Goal: Task Accomplishment & Management: Manage account settings

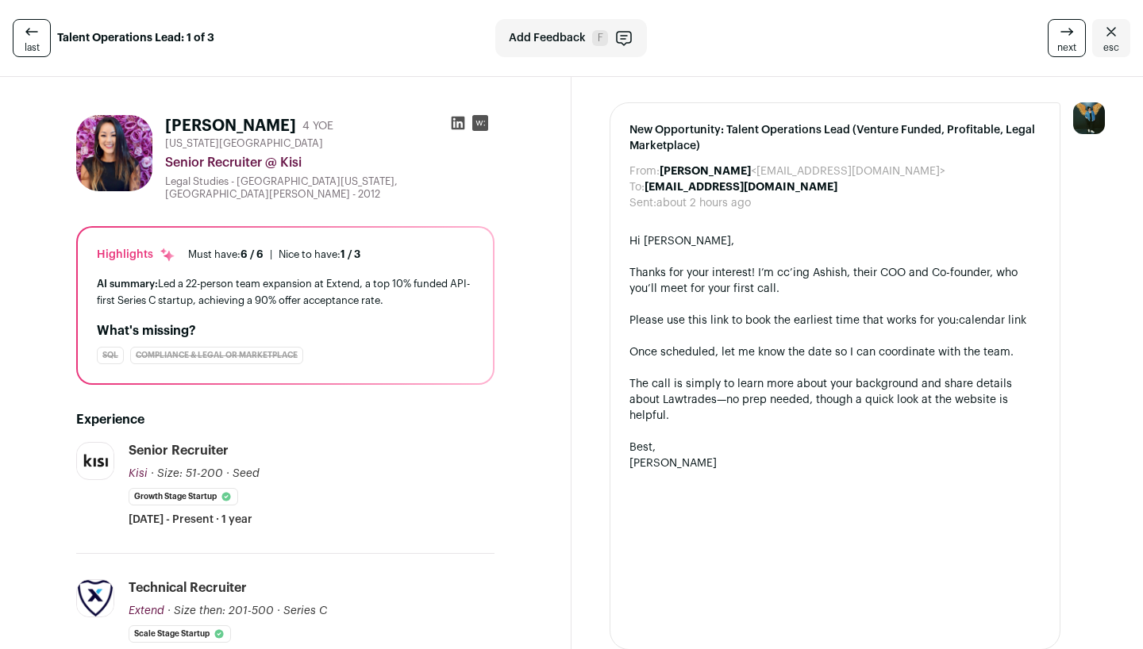
click at [22, 40] on icon at bounding box center [31, 31] width 19 height 19
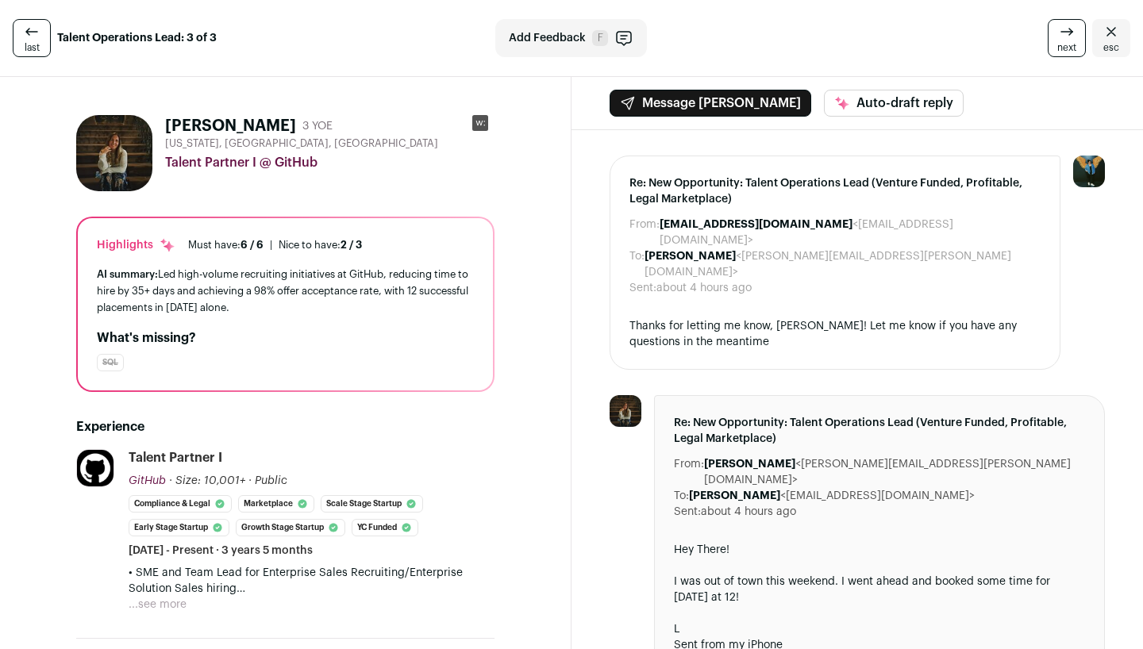
click at [25, 41] on span "last" at bounding box center [32, 47] width 15 height 13
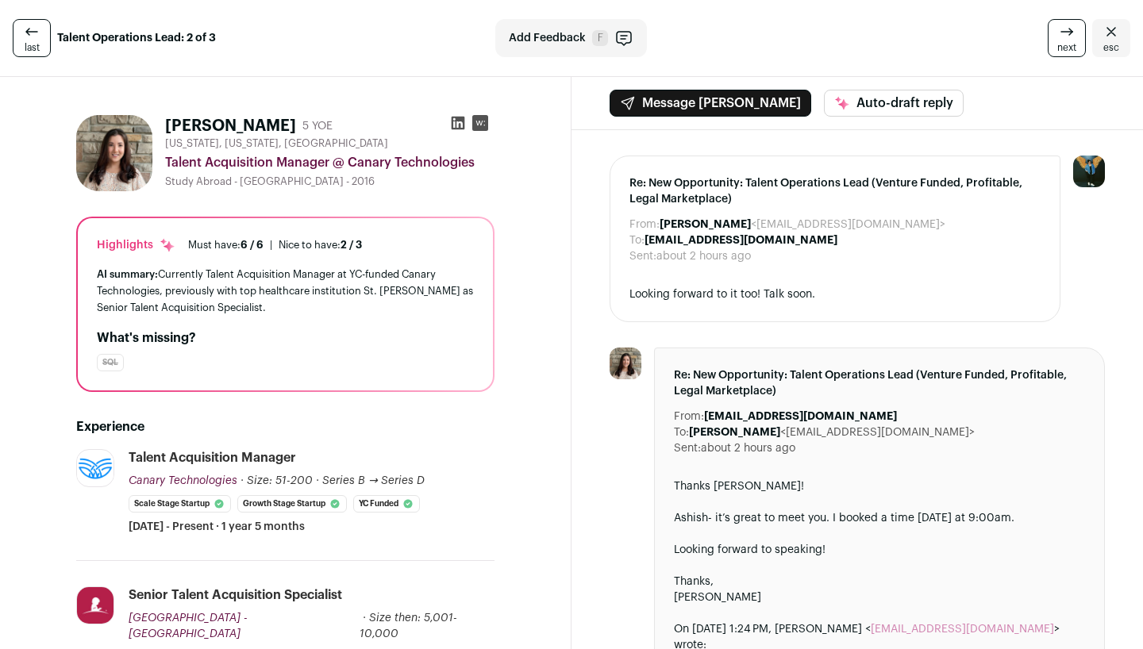
click at [25, 41] on span "last" at bounding box center [32, 47] width 15 height 13
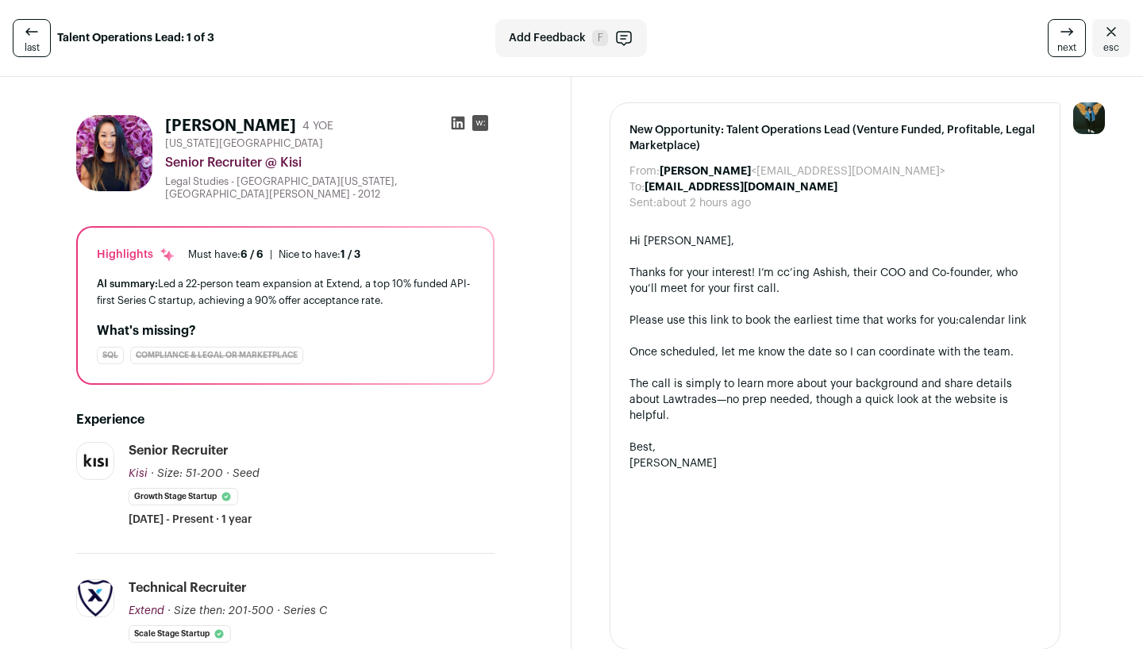
click at [33, 42] on span "last" at bounding box center [32, 47] width 15 height 13
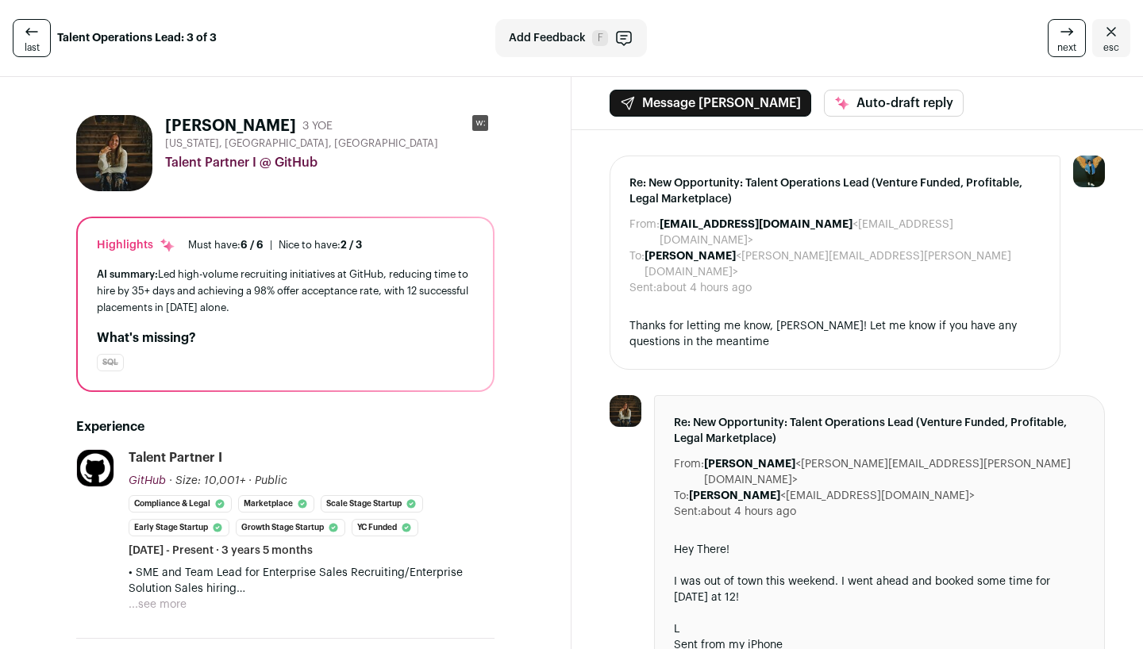
click at [33, 42] on span "last" at bounding box center [32, 47] width 15 height 13
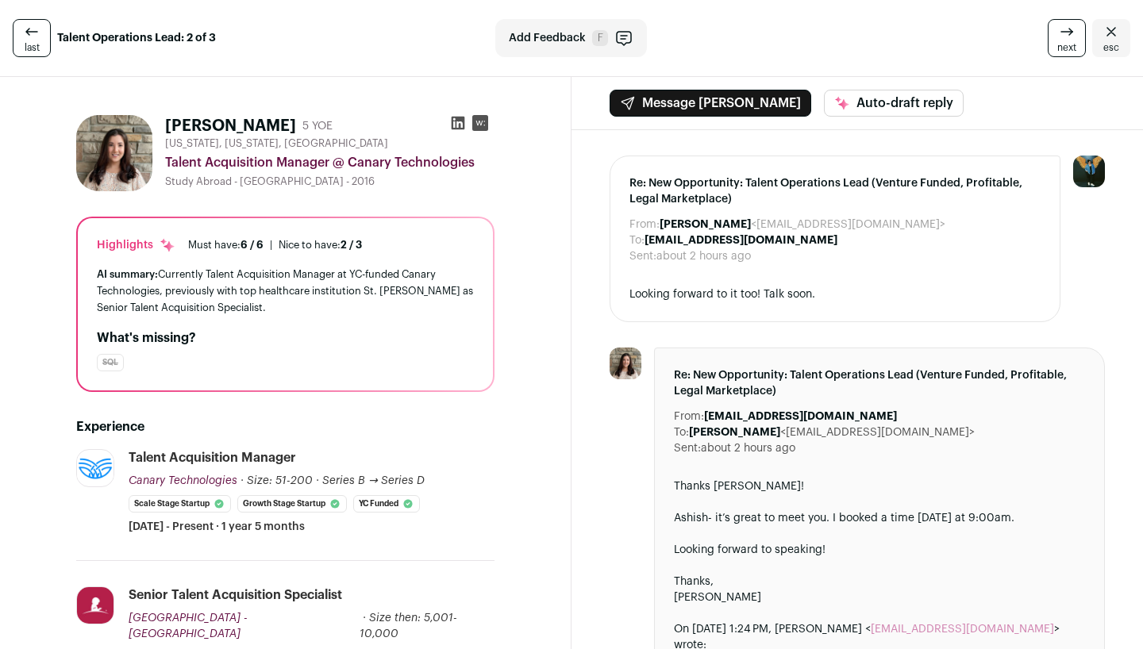
click at [1066, 46] on span "next" at bounding box center [1066, 47] width 19 height 13
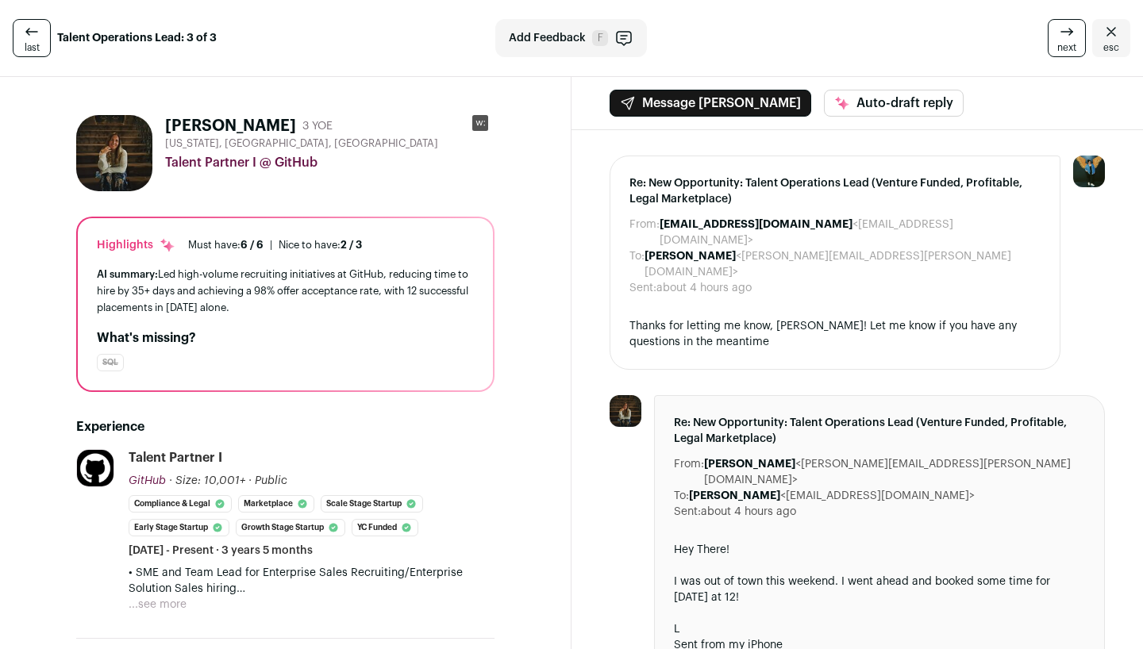
click at [1092, 45] on link "esc" at bounding box center [1111, 38] width 38 height 38
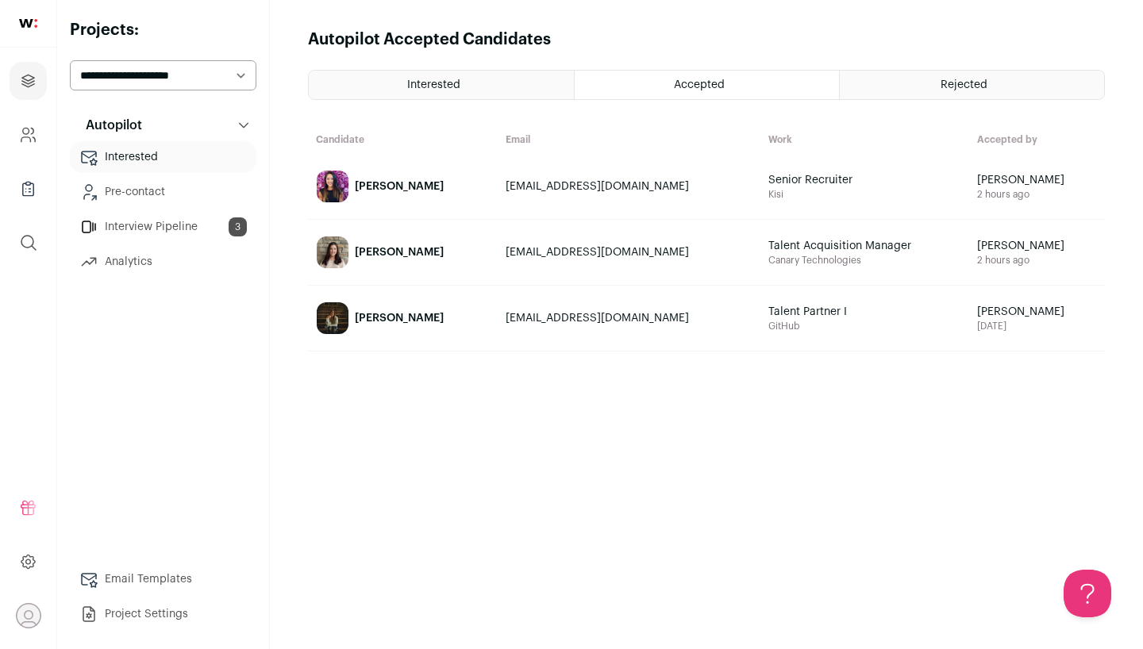
select select "*****"
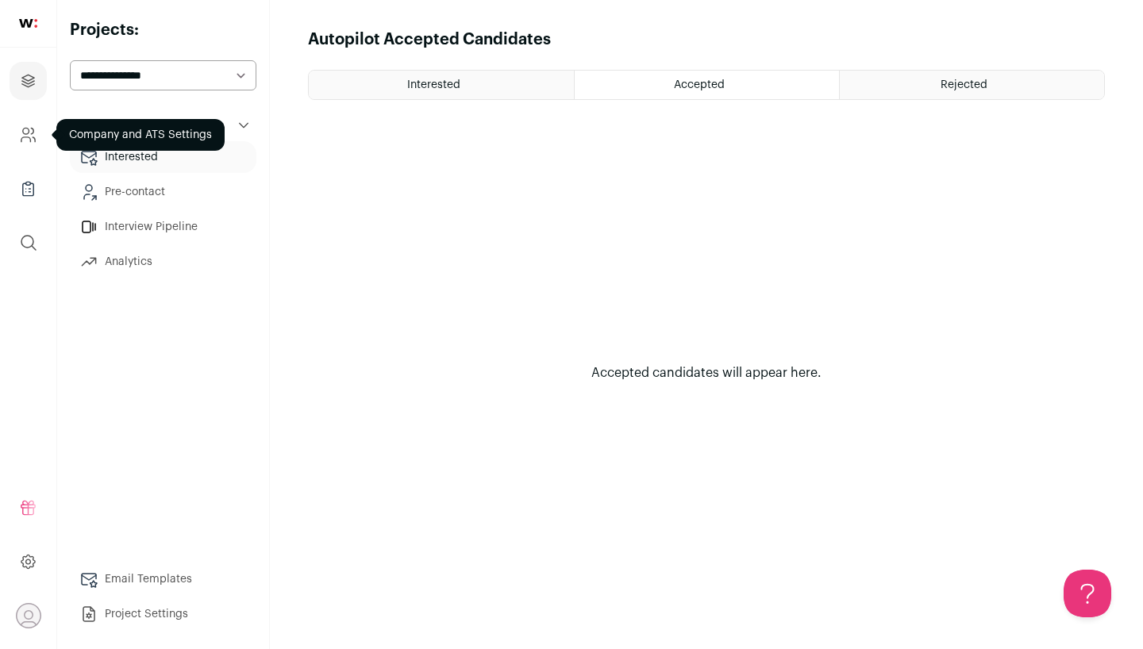
click at [25, 135] on icon "Company and ATS Settings" at bounding box center [28, 134] width 18 height 19
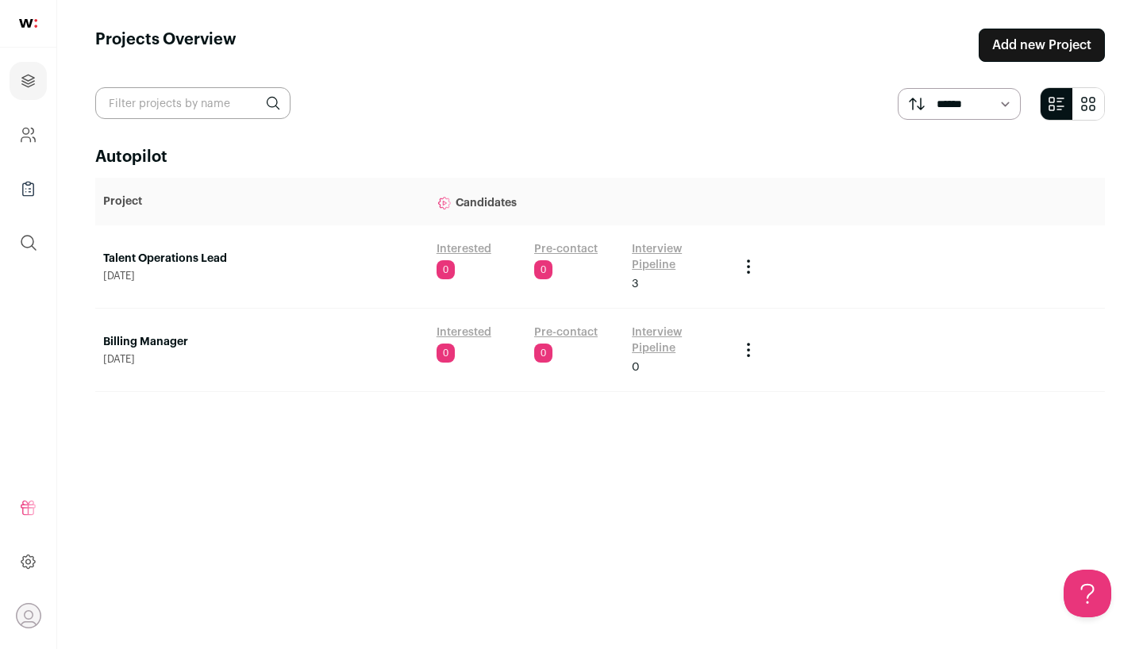
click at [568, 337] on link "Pre-contact" at bounding box center [566, 333] width 64 height 16
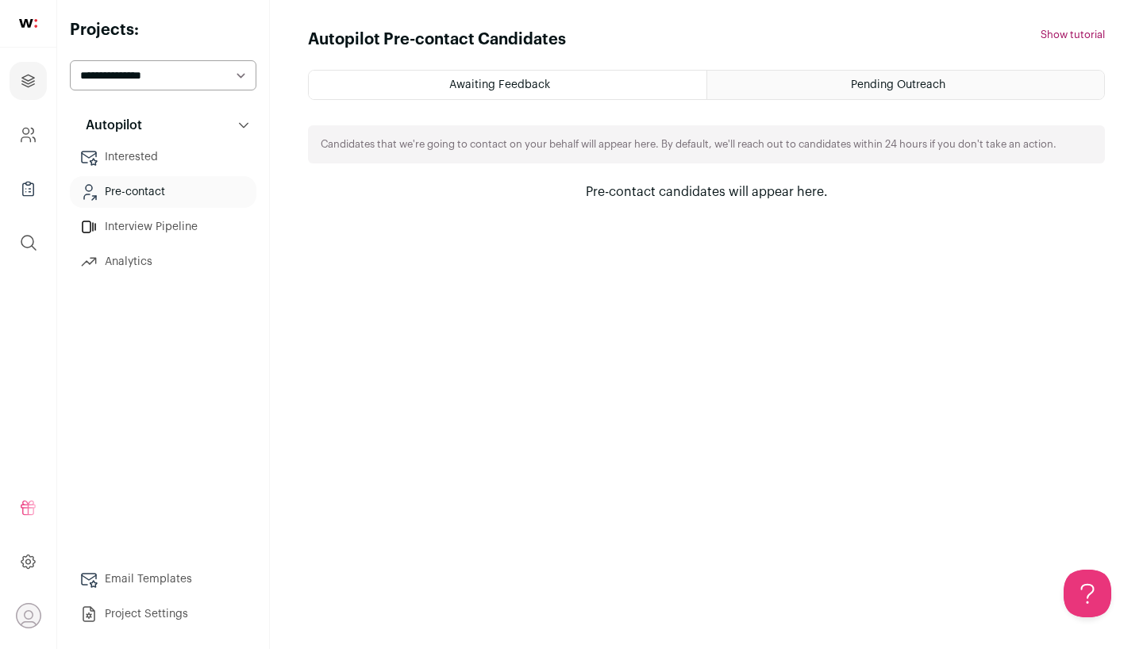
click at [819, 102] on div "Awaiting Feedback Pending Outreach Candidates that we're going to contact on yo…" at bounding box center [706, 136] width 797 height 132
click at [827, 93] on div "Pending Outreach" at bounding box center [905, 85] width 397 height 29
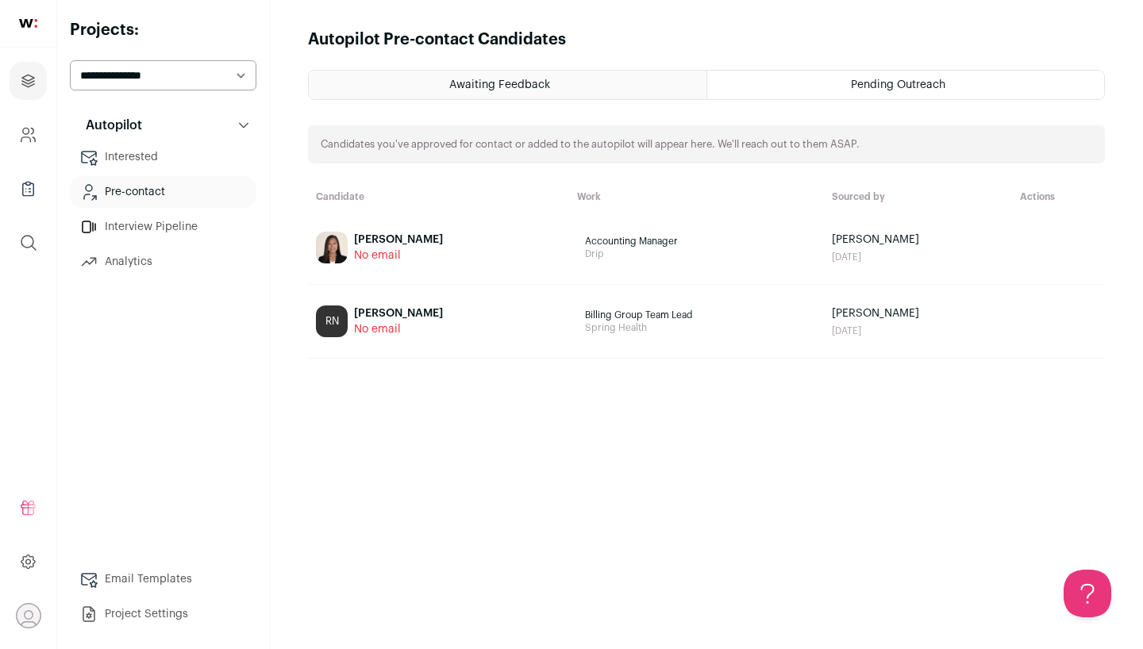
click at [661, 82] on div "Awaiting Feedback" at bounding box center [508, 85] width 398 height 29
